Goal: Information Seeking & Learning: Find specific fact

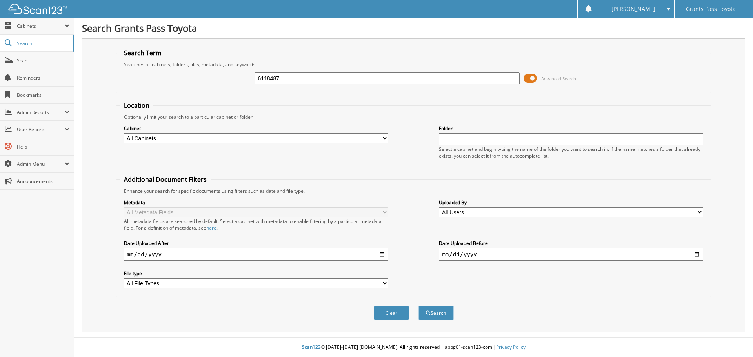
type input "6118487"
click at [418, 306] on button "Search" at bounding box center [435, 313] width 35 height 15
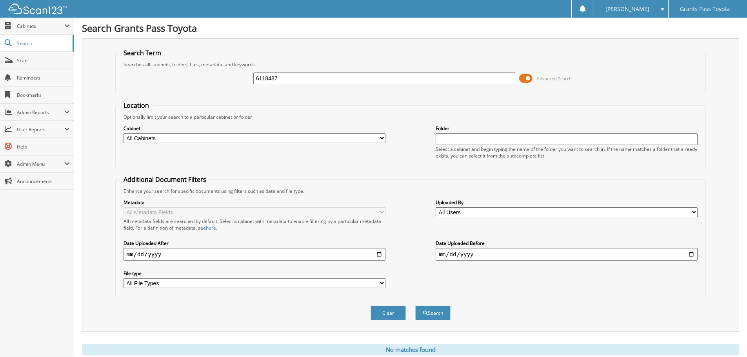
click at [386, 77] on input "6118487" at bounding box center [384, 79] width 262 height 12
type input "6118478"
click at [415, 306] on button "Search" at bounding box center [432, 313] width 35 height 15
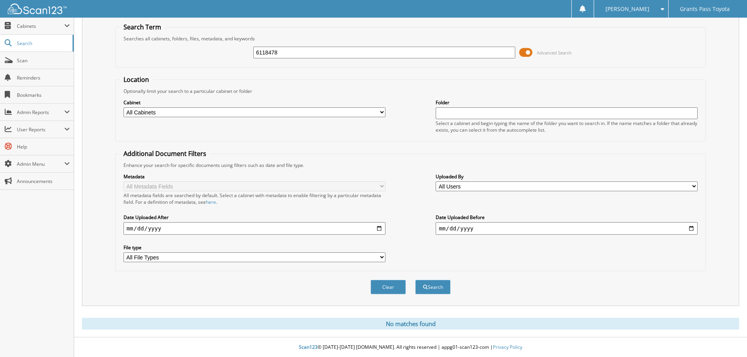
click at [310, 53] on input "6118478" at bounding box center [384, 53] width 262 height 12
type input "6118487"
click at [415, 280] on button "Search" at bounding box center [432, 287] width 35 height 15
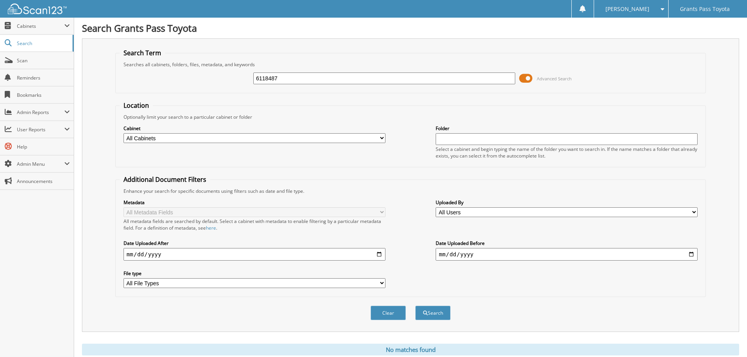
click at [308, 77] on input "6118487" at bounding box center [384, 79] width 262 height 12
type input "6118468"
click at [415, 306] on button "Search" at bounding box center [432, 313] width 35 height 15
click at [302, 78] on input "6118468" at bounding box center [384, 79] width 262 height 12
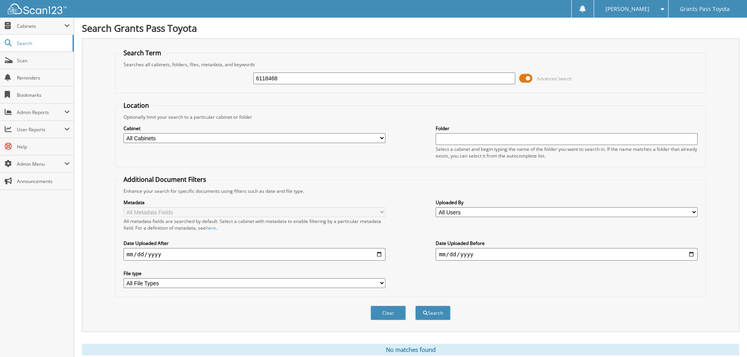
click at [302, 78] on input "6118468" at bounding box center [384, 79] width 262 height 12
type input "6118495"
click at [415, 306] on button "Search" at bounding box center [432, 313] width 35 height 15
click at [639, 7] on span "[PERSON_NAME]" at bounding box center [627, 9] width 44 height 5
click at [639, 37] on link "Logout" at bounding box center [631, 38] width 74 height 14
